Goal: Find contact information: Find contact information

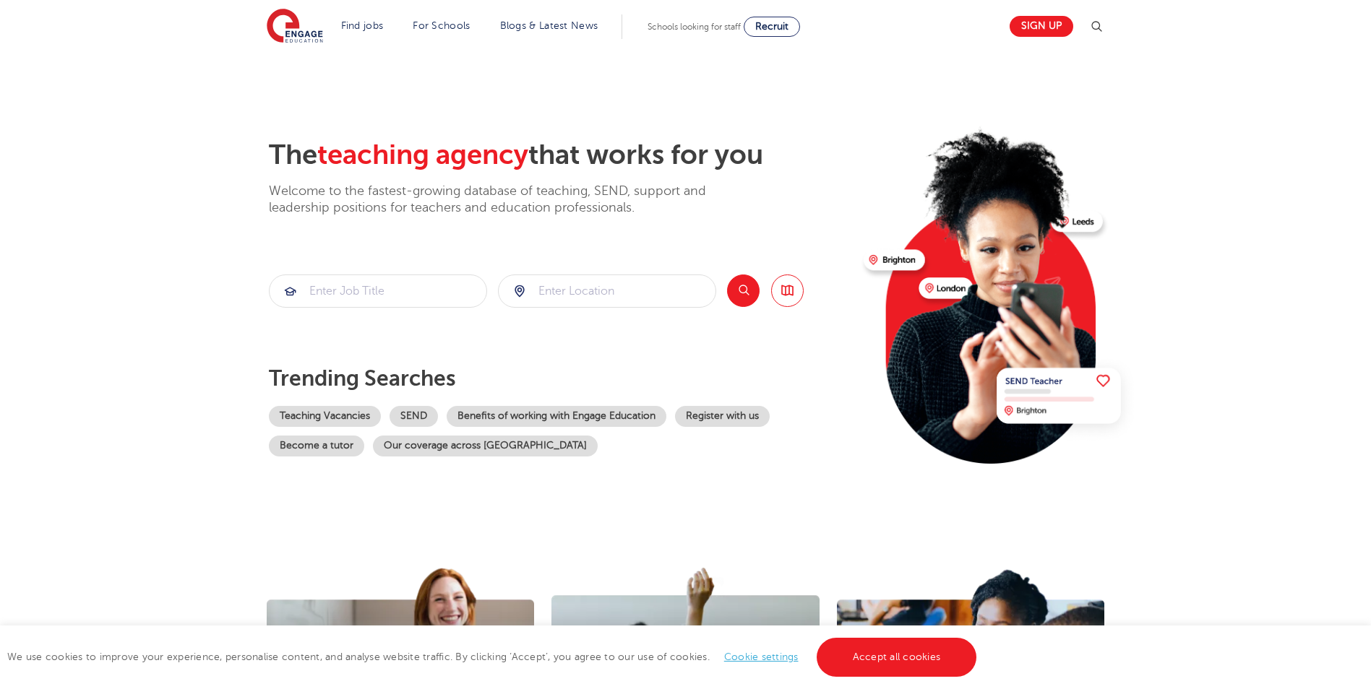
drag, startPoint x: 212, startPoint y: 144, endPoint x: 251, endPoint y: 130, distance: 41.4
click at [220, 139] on section "The teaching agency that works for you Welcome to the fastest-growing database …" at bounding box center [685, 290] width 1371 height 477
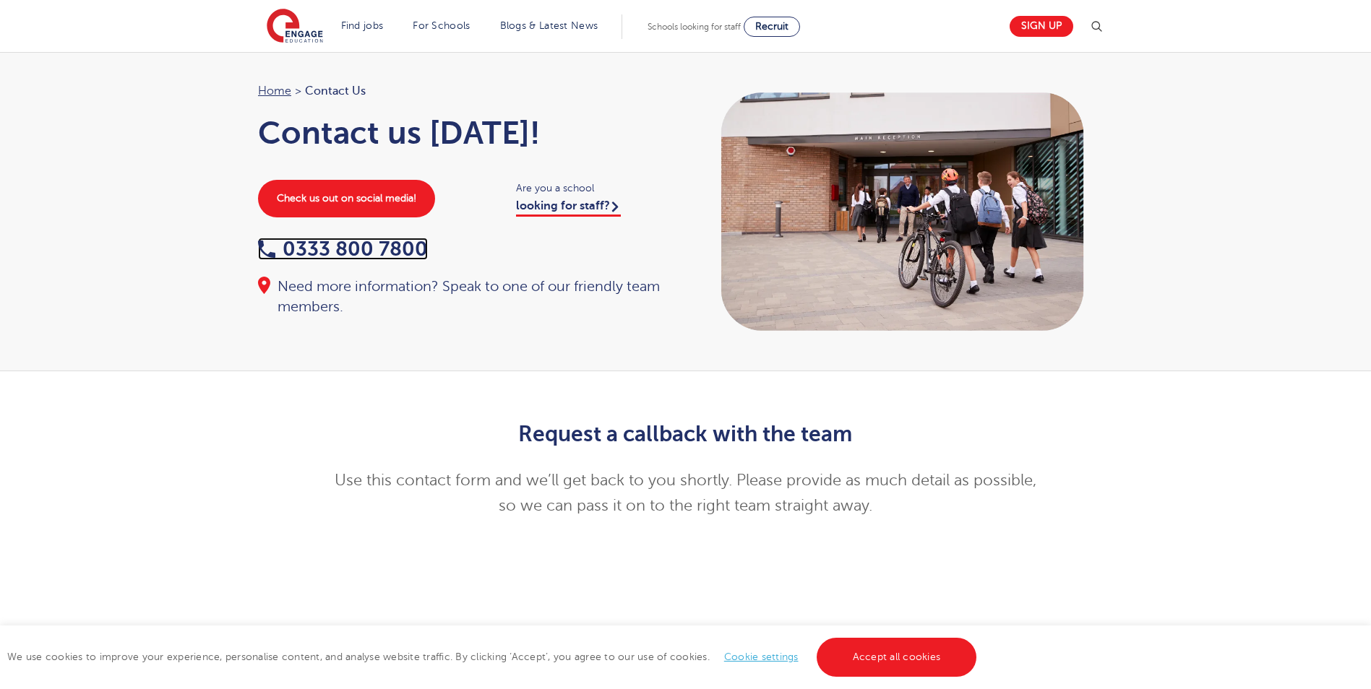
drag, startPoint x: 408, startPoint y: 249, endPoint x: 423, endPoint y: 249, distance: 15.2
click at [409, 249] on link "0333 800 7800" at bounding box center [343, 249] width 170 height 22
